Goal: Task Accomplishment & Management: Use online tool/utility

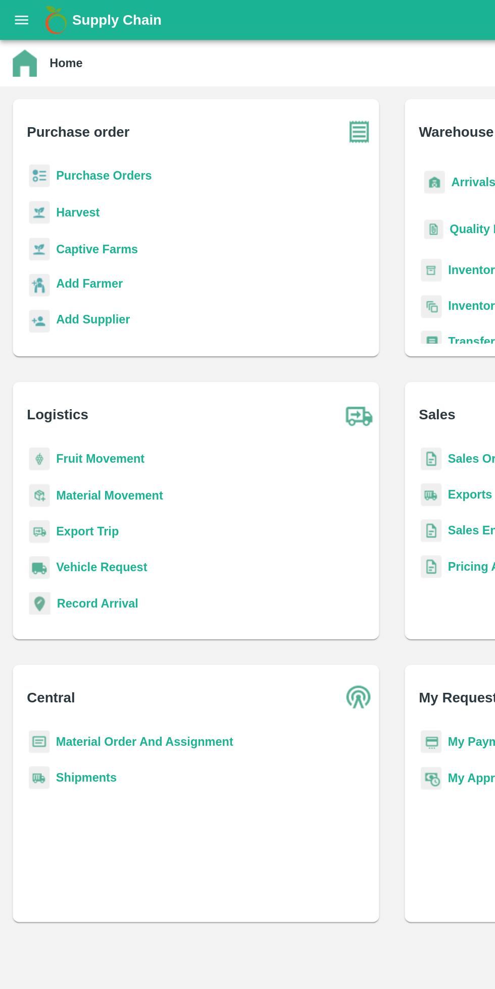
click at [16, 23] on button "open drawer" at bounding box center [13, 12] width 23 height 23
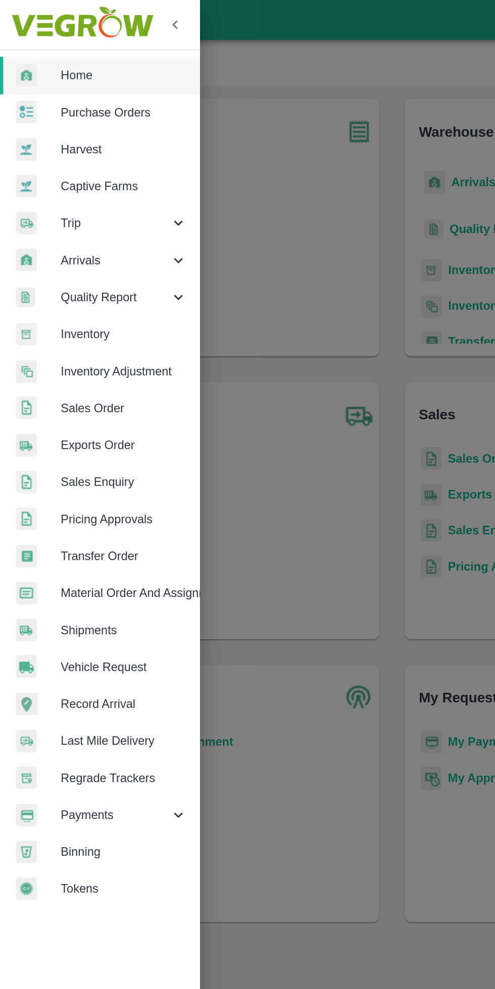
click at [49, 141] on span "Trip" at bounding box center [72, 140] width 69 height 11
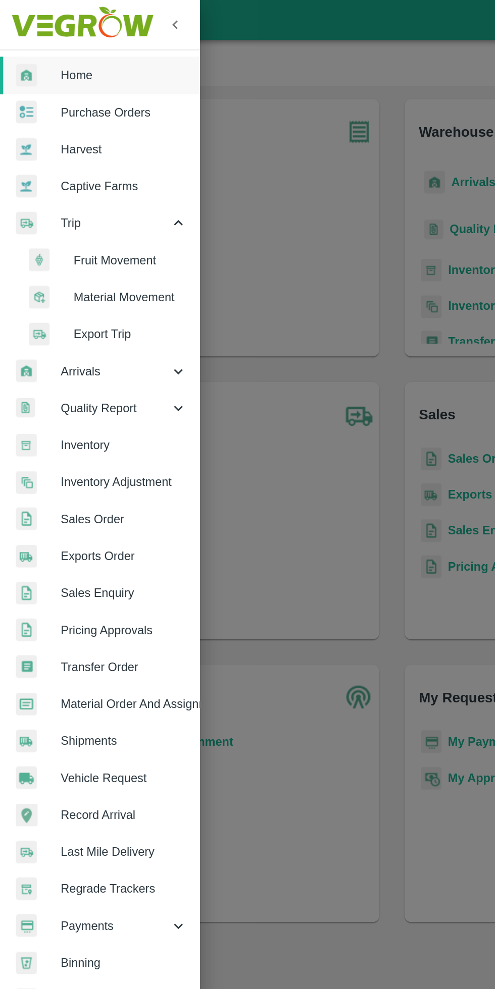
click at [64, 167] on span "Fruit Movement" at bounding box center [82, 164] width 72 height 11
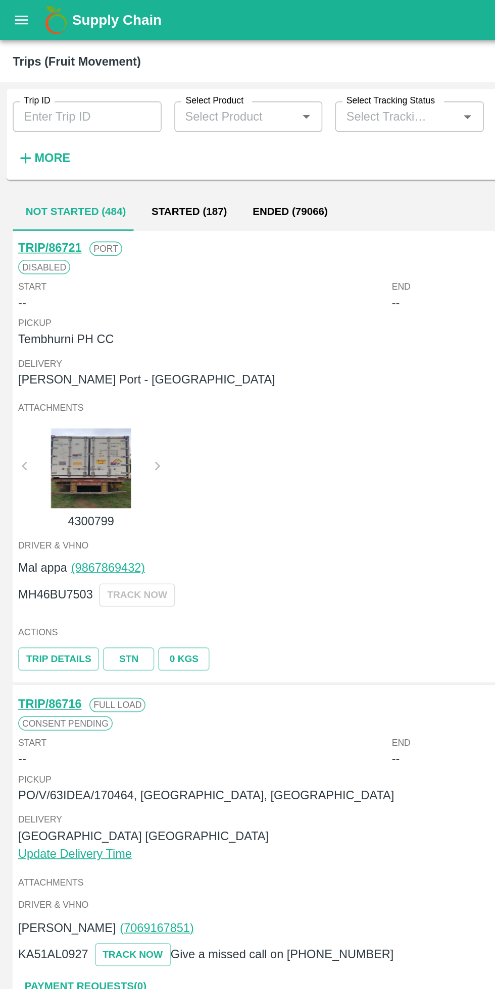
click at [37, 96] on strong "More" at bounding box center [33, 100] width 23 height 8
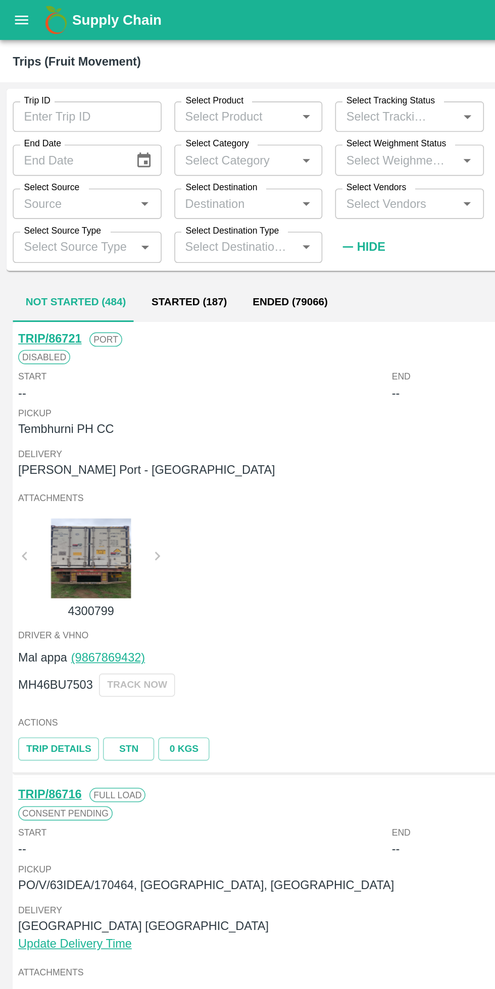
click at [279, 100] on input "Select Weighment Status" at bounding box center [249, 100] width 71 height 13
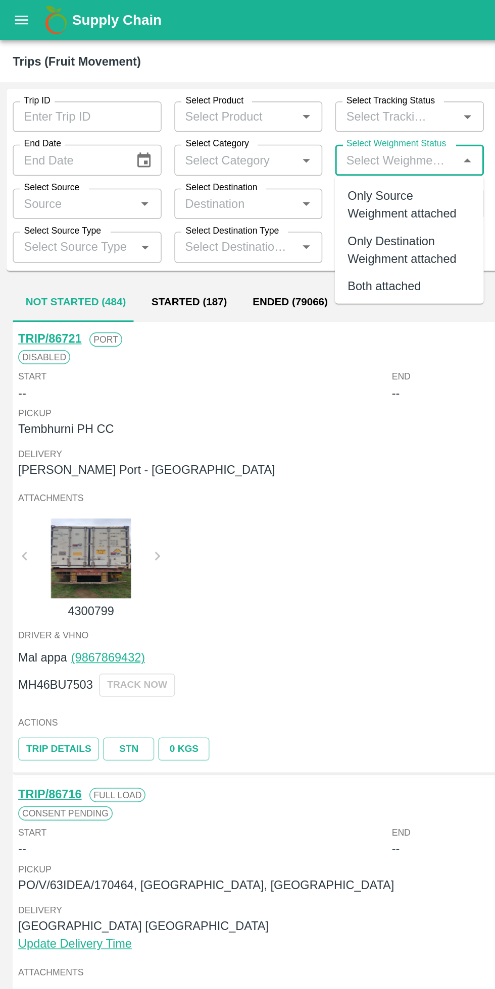
click at [232, 285] on span "Delivery" at bounding box center [247, 286] width 471 height 9
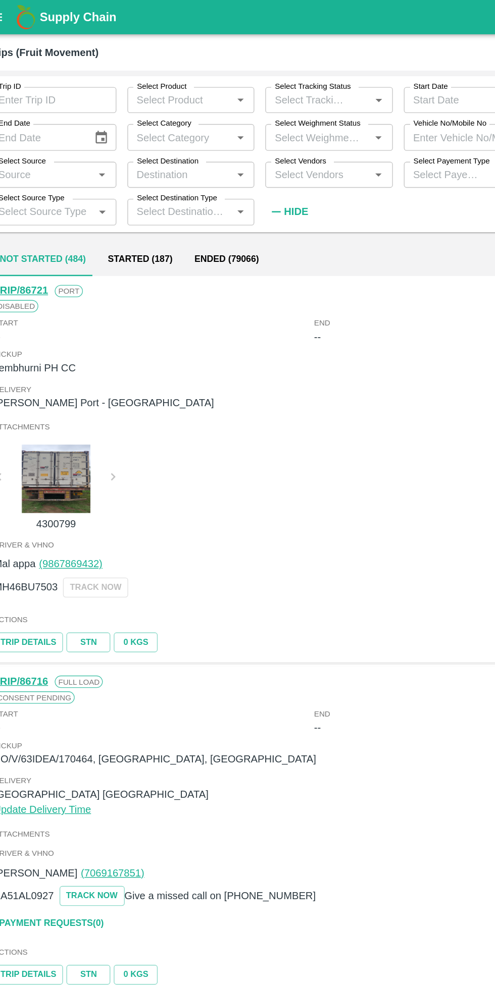
click at [347, 95] on label "Vehicle No/Mobile No" at bounding box center [346, 91] width 53 height 8
click at [347, 95] on input "Vehicle No/Mobile No" at bounding box center [360, 100] width 94 height 19
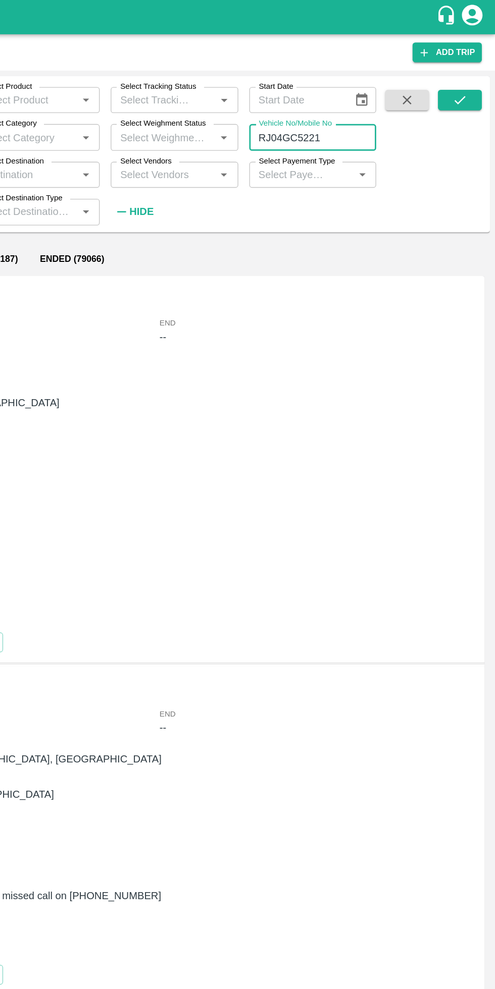
click at [468, 73] on icon "submit" at bounding box center [468, 73] width 11 height 11
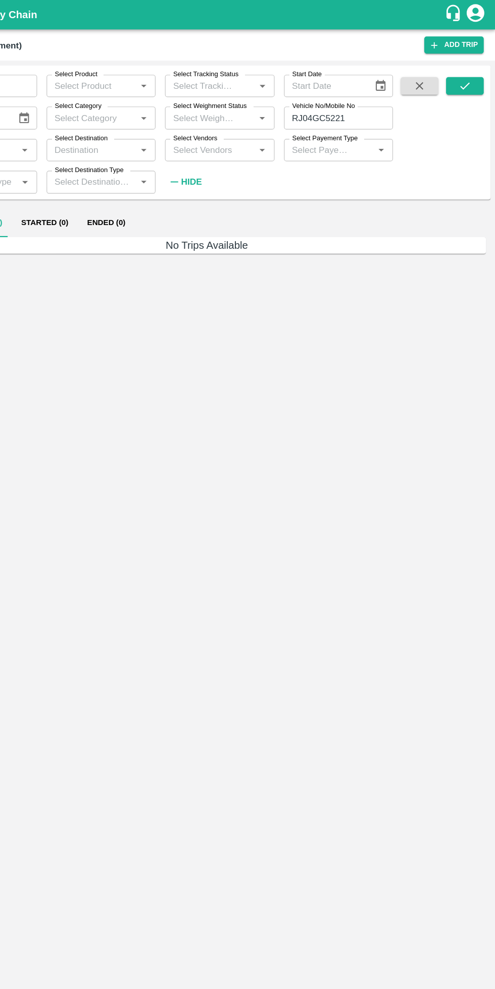
click at [468, 76] on icon "submit" at bounding box center [468, 73] width 11 height 11
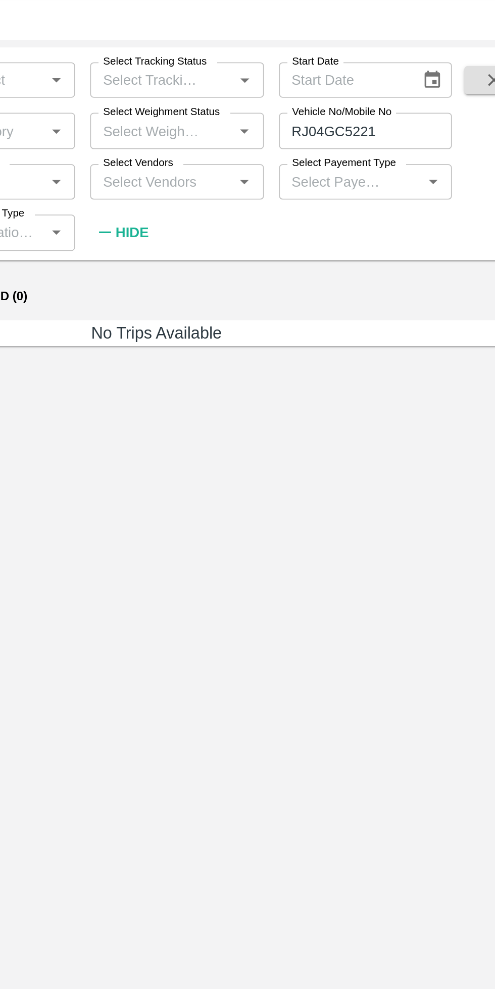
click at [384, 100] on input "RJ04GC5221" at bounding box center [360, 100] width 94 height 19
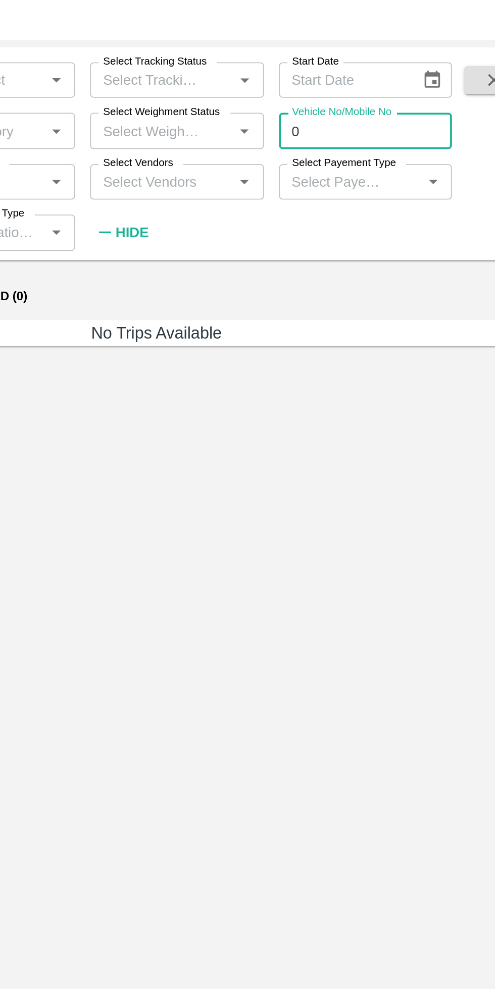
type input "0"
click at [162, 41] on div "Trips (Fruit Movement)" at bounding box center [220, 38] width 425 height 13
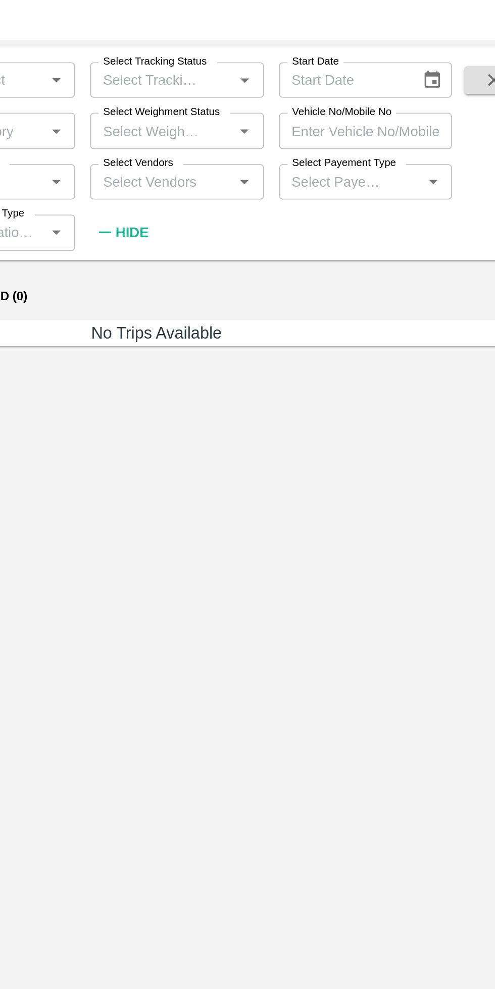
click at [364, 103] on input "Vehicle No/Mobile No" at bounding box center [360, 100] width 94 height 19
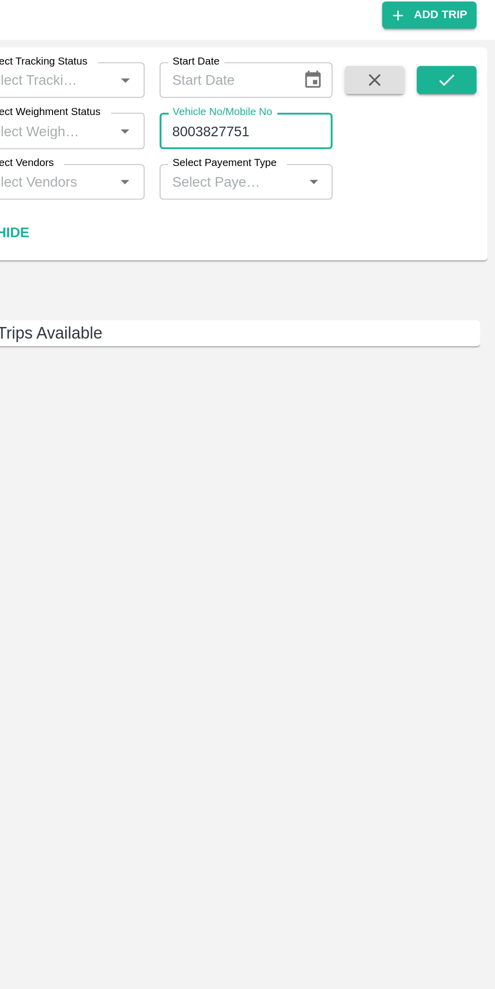
type input "8003827751"
click at [467, 73] on icon "submit" at bounding box center [468, 73] width 11 height 11
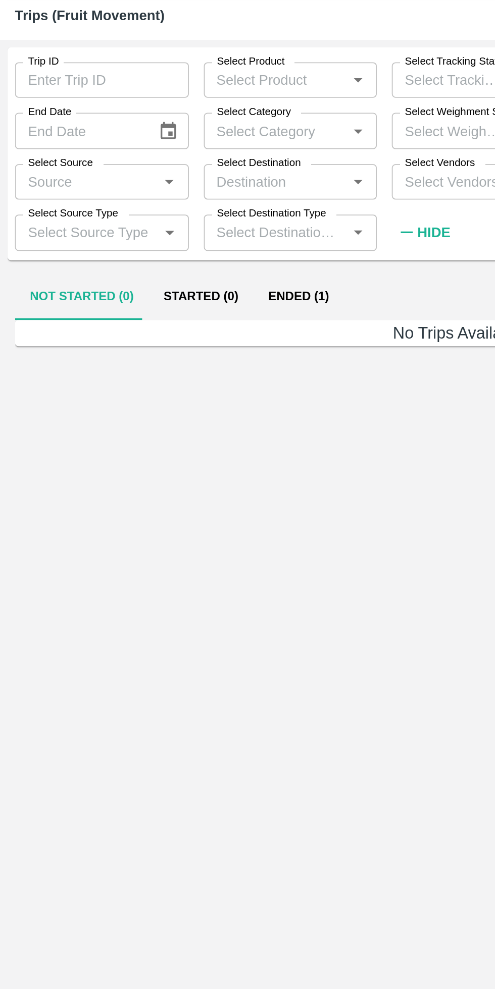
click at [152, 192] on button "Ended (1)" at bounding box center [161, 191] width 49 height 24
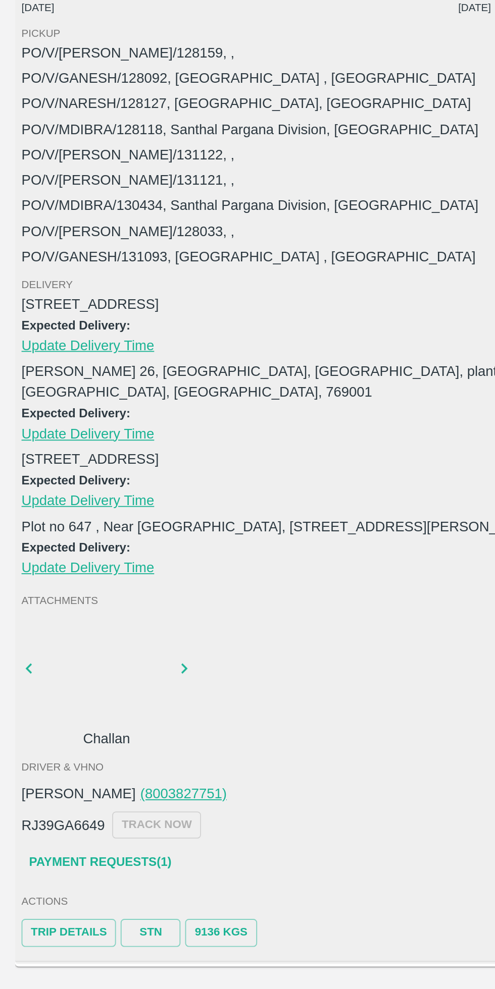
click at [59, 609] on div at bounding box center [58, 615] width 76 height 53
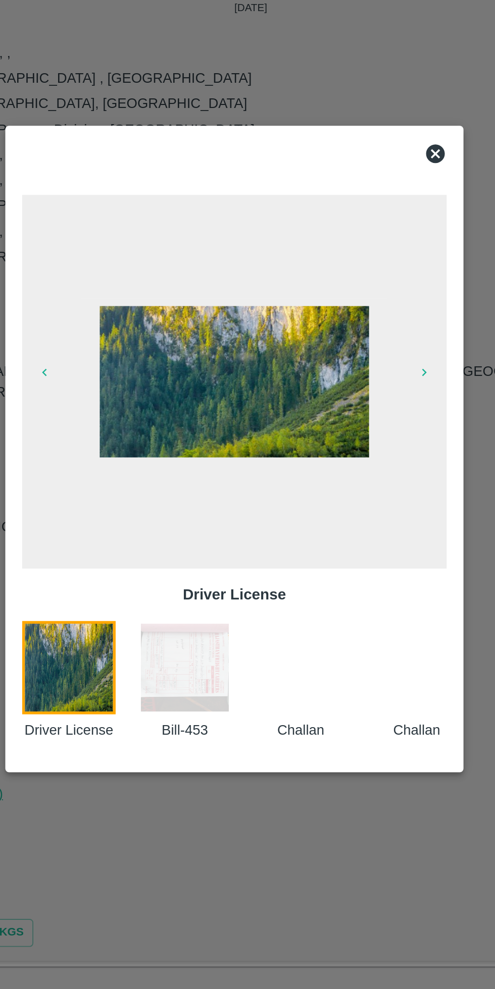
click at [226, 610] on img at bounding box center [220, 612] width 50 height 50
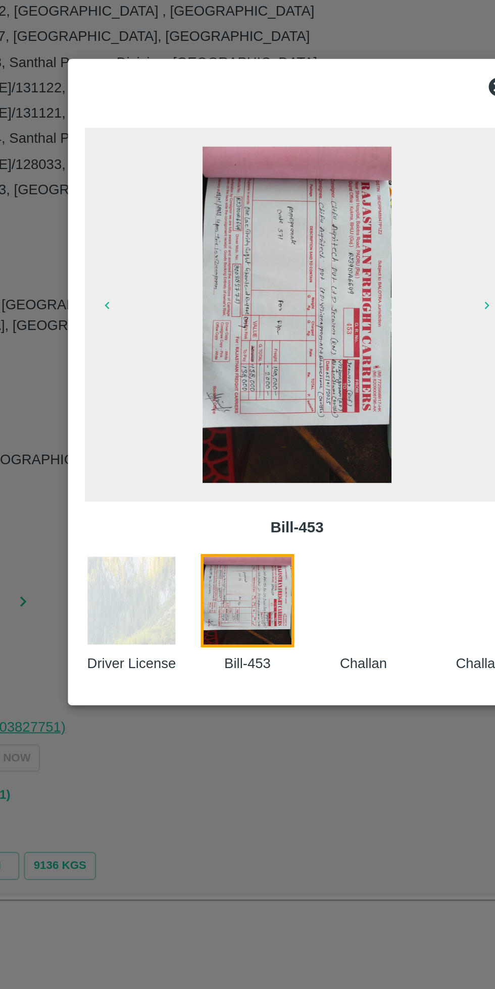
click at [247, 509] on img at bounding box center [247, 458] width 102 height 182
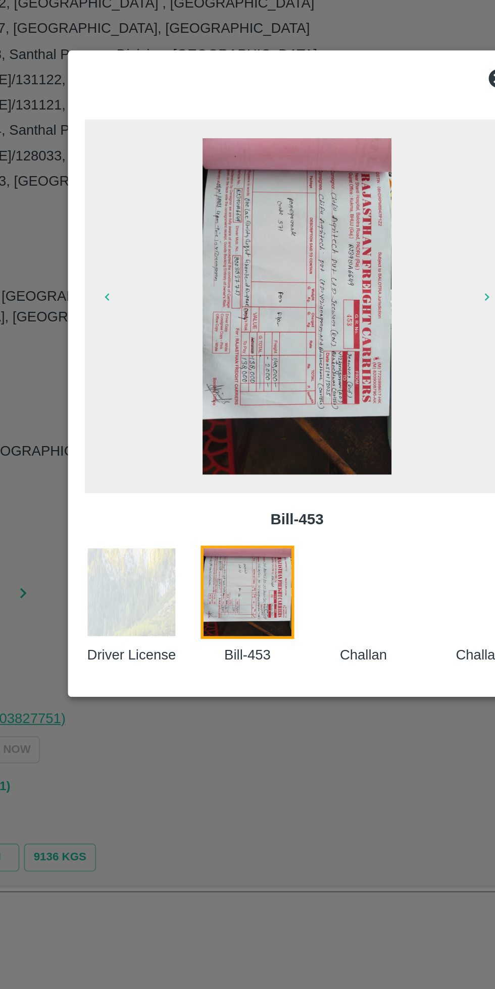
click at [239, 689] on div at bounding box center [247, 494] width 495 height 989
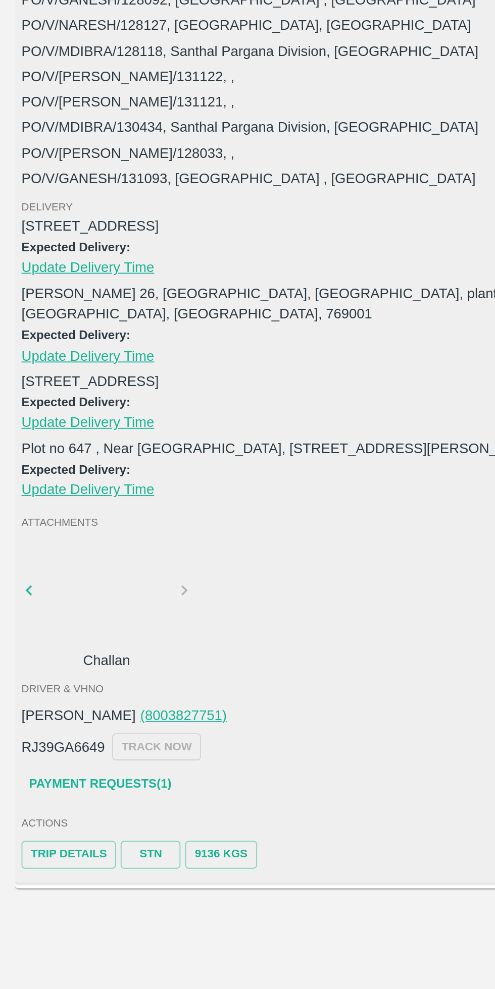
click at [75, 709] on link "Payment Requests( 1 )" at bounding box center [54, 718] width 85 height 18
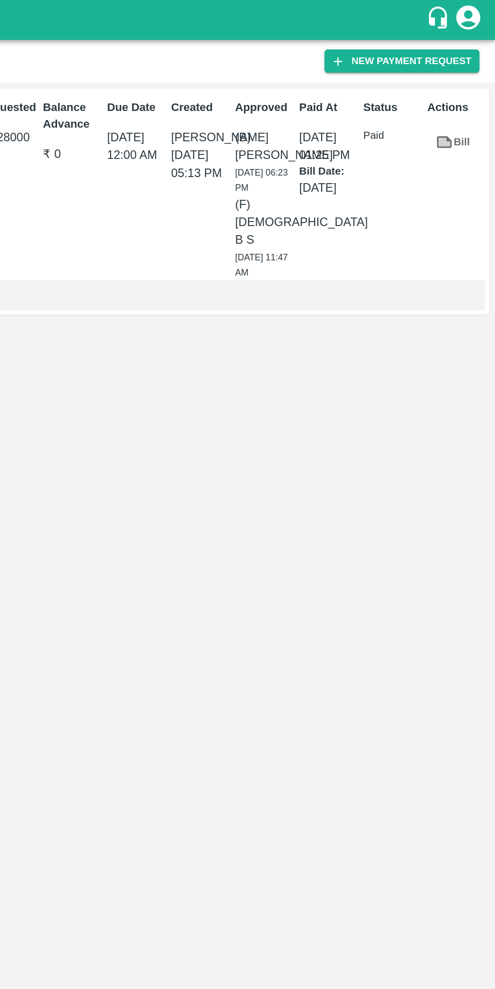
click at [472, 90] on link "Bill" at bounding box center [468, 90] width 32 height 18
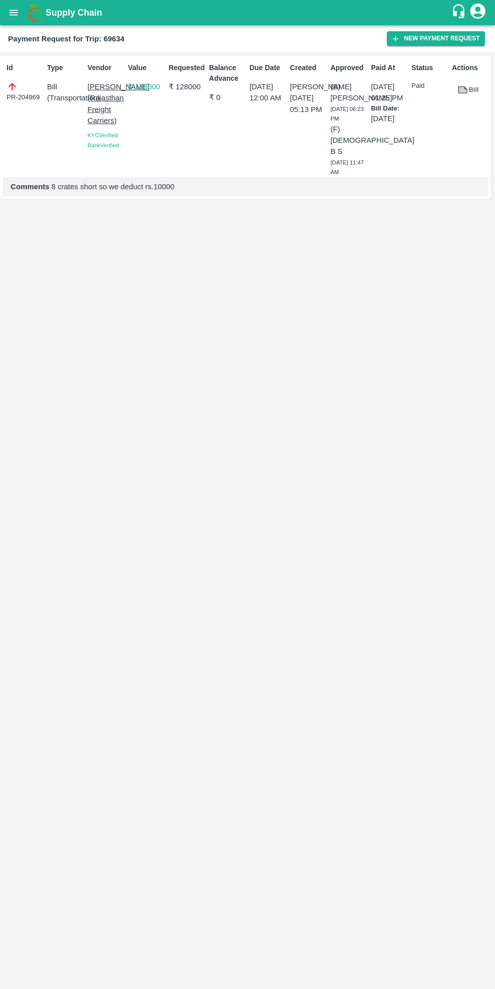
click at [430, 38] on button "New Payment Request" at bounding box center [436, 38] width 98 height 15
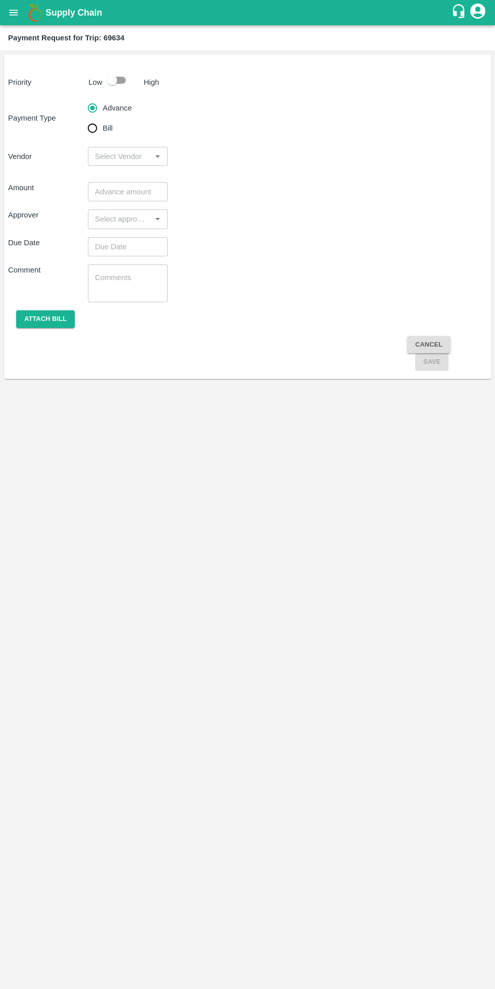
click at [118, 77] on input "checkbox" at bounding box center [112, 80] width 58 height 19
checkbox input "true"
click at [97, 128] on input "Bill" at bounding box center [92, 128] width 20 height 20
radio input "true"
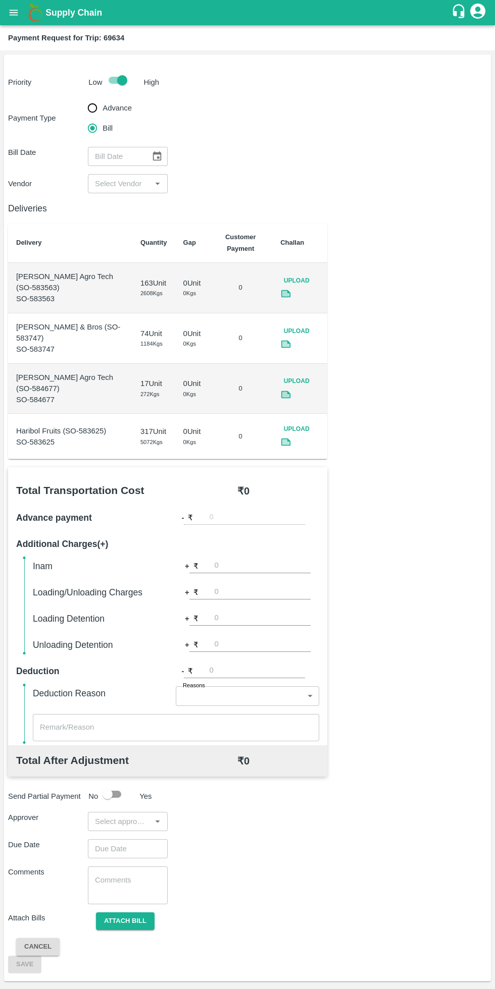
click at [283, 294] on icon at bounding box center [286, 294] width 8 height 6
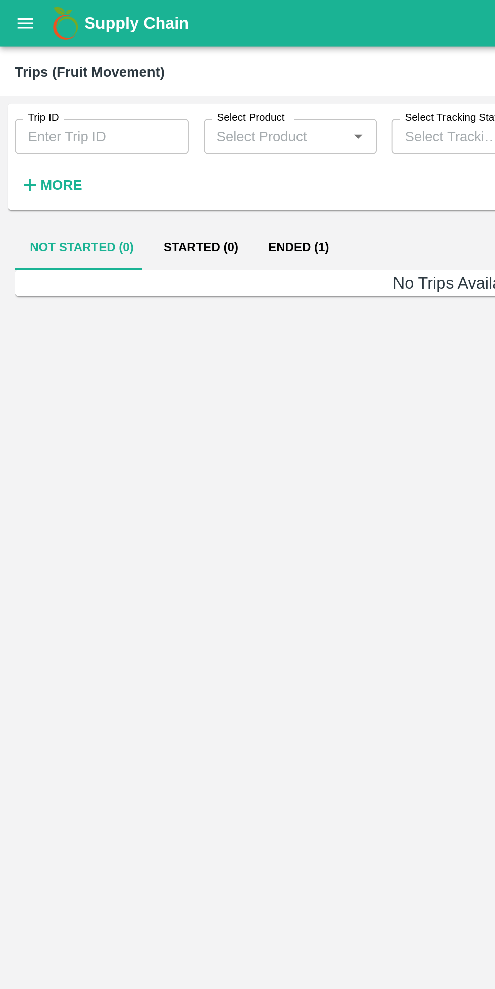
click at [43, 106] on button "More" at bounding box center [27, 99] width 39 height 17
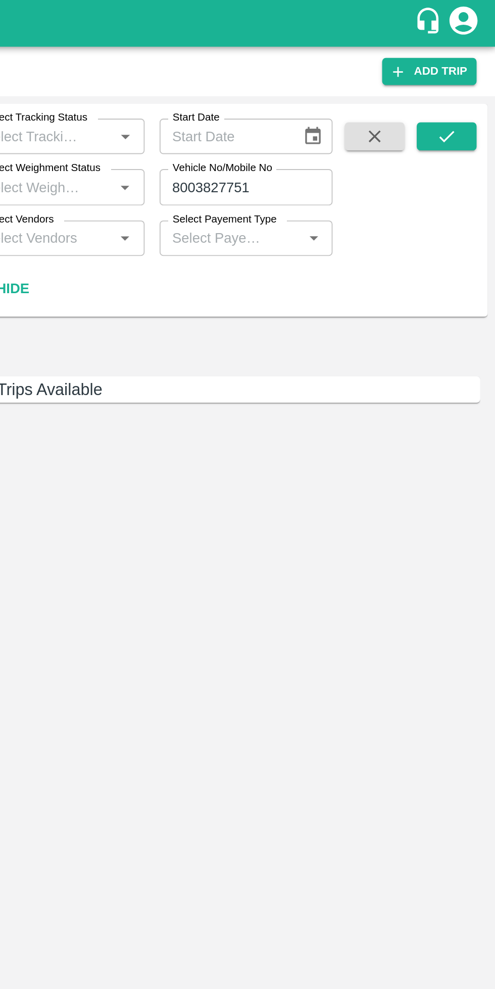
click at [389, 97] on input "8003827751" at bounding box center [360, 100] width 94 height 19
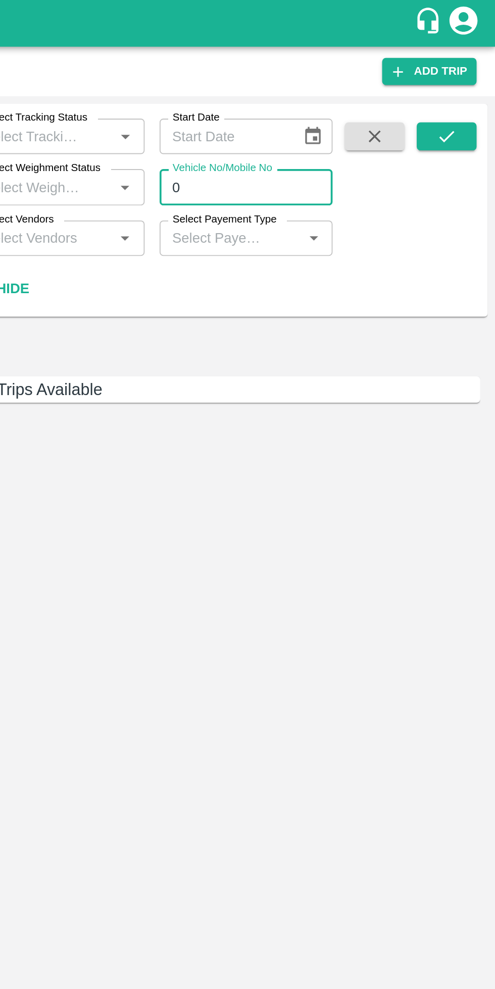
type input "0"
click at [473, 76] on icon "submit" at bounding box center [468, 73] width 11 height 11
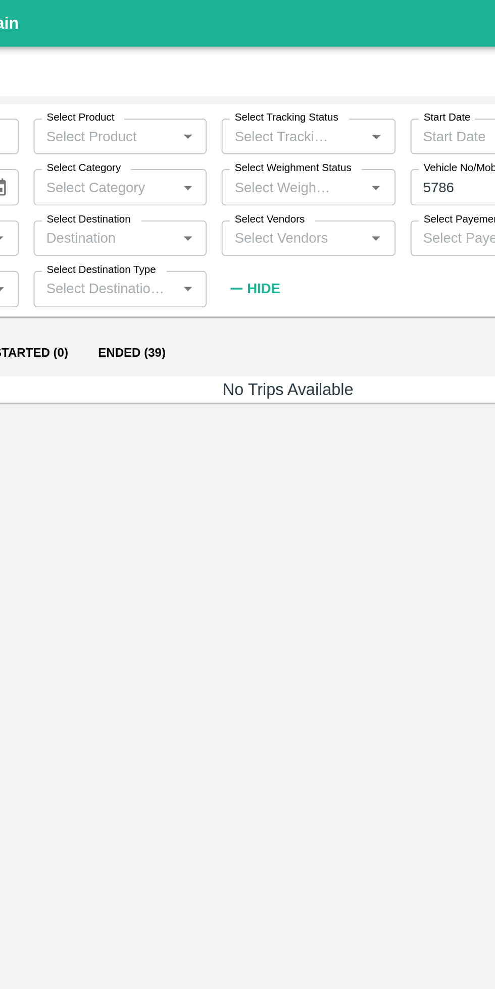
click at [162, 189] on button "Ended (39)" at bounding box center [163, 191] width 52 height 24
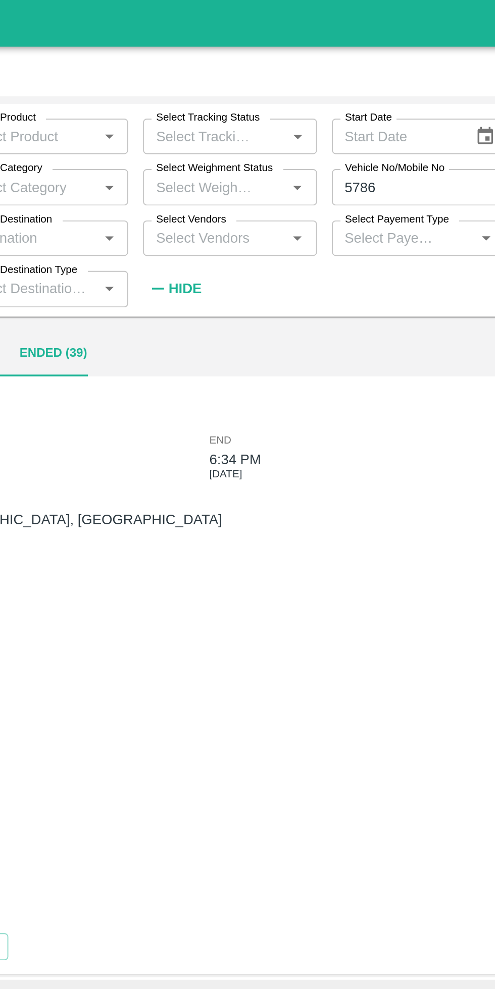
click at [356, 98] on input "5786" at bounding box center [360, 100] width 94 height 19
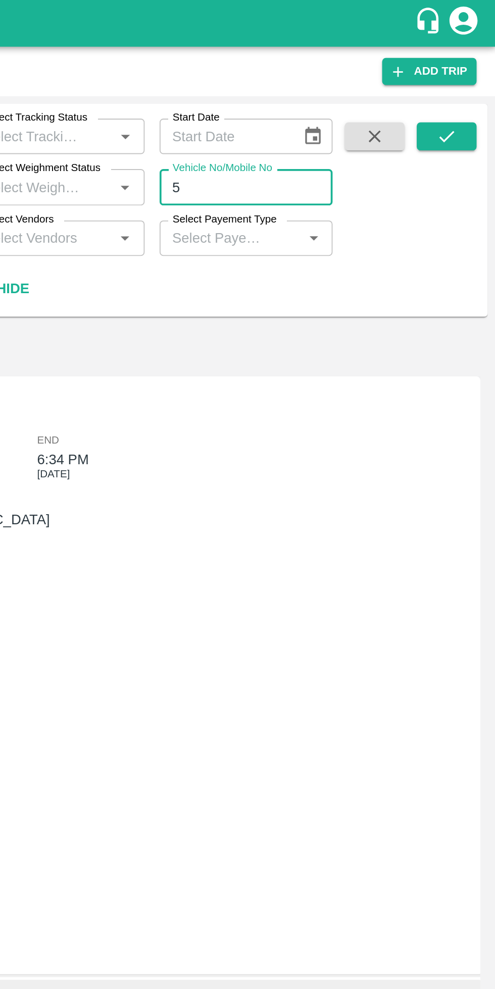
type input "5"
click at [374, 100] on input "Vehicle No/Mobile No" at bounding box center [360, 100] width 94 height 19
click at [367, 101] on input "GJ06BV" at bounding box center [360, 100] width 94 height 19
type input "GJ06BV5786"
click at [468, 74] on icon "submit" at bounding box center [468, 73] width 11 height 11
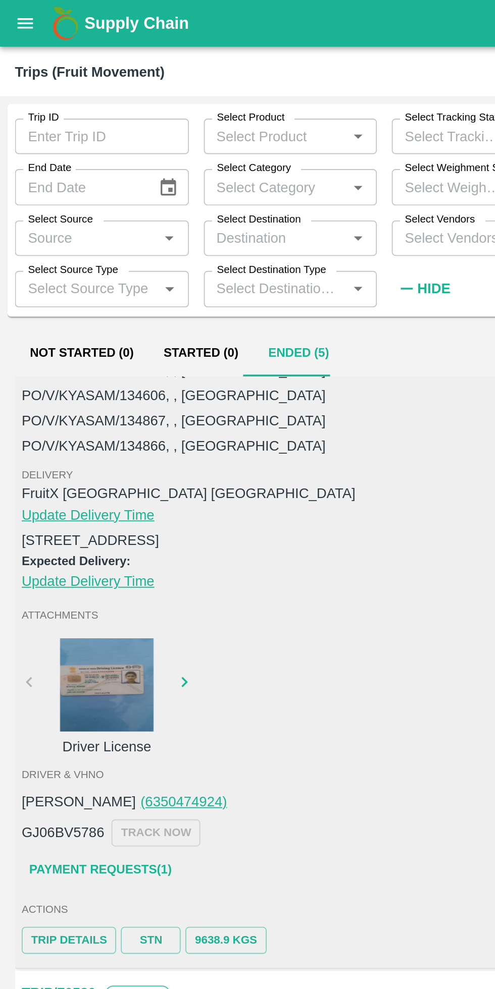
scroll to position [896, 0]
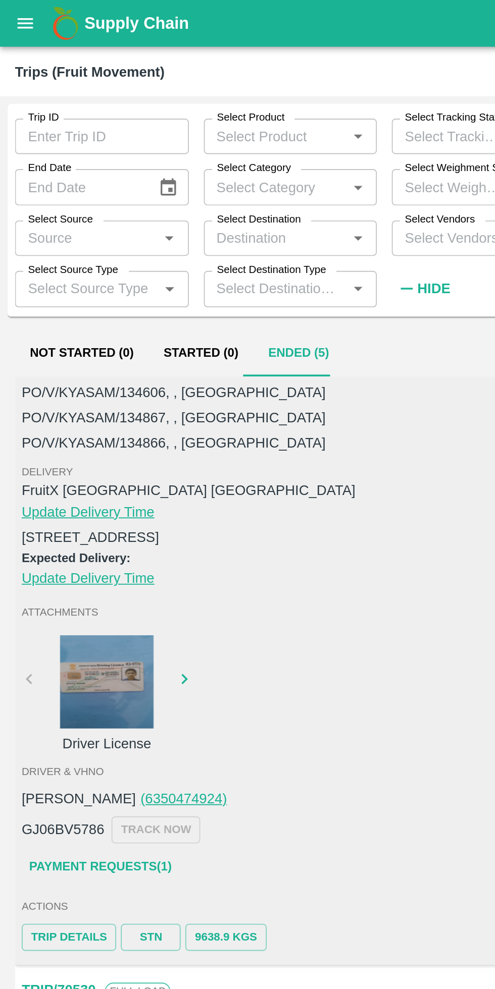
click at [71, 468] on link "Payment Requests( 1 )" at bounding box center [54, 469] width 85 height 18
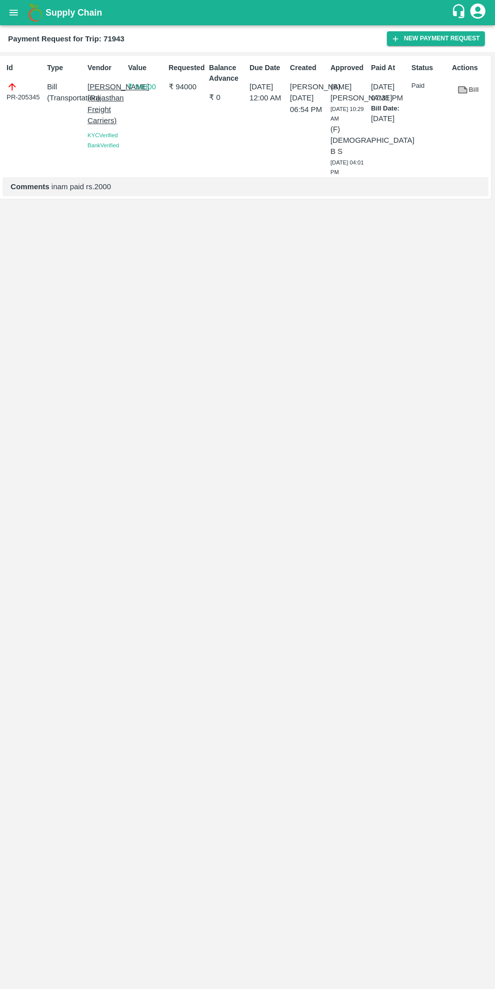
click at [473, 90] on link "Bill" at bounding box center [468, 90] width 32 height 18
